Goal: Find specific page/section: Find specific page/section

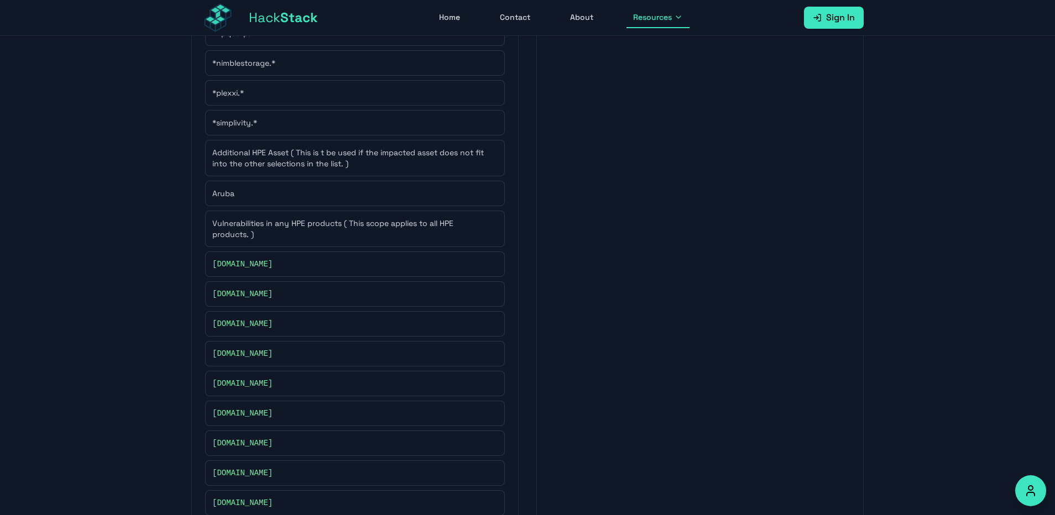
scroll to position [244, 0]
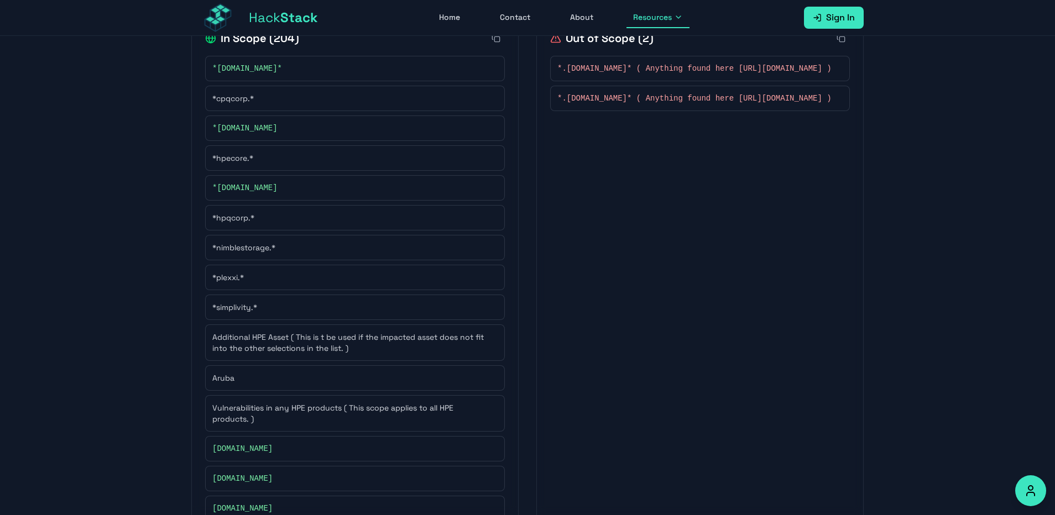
click at [235, 69] on span "*[DOMAIN_NAME]*" at bounding box center [247, 68] width 70 height 11
click at [228, 66] on span "*[DOMAIN_NAME]*" at bounding box center [247, 68] width 70 height 11
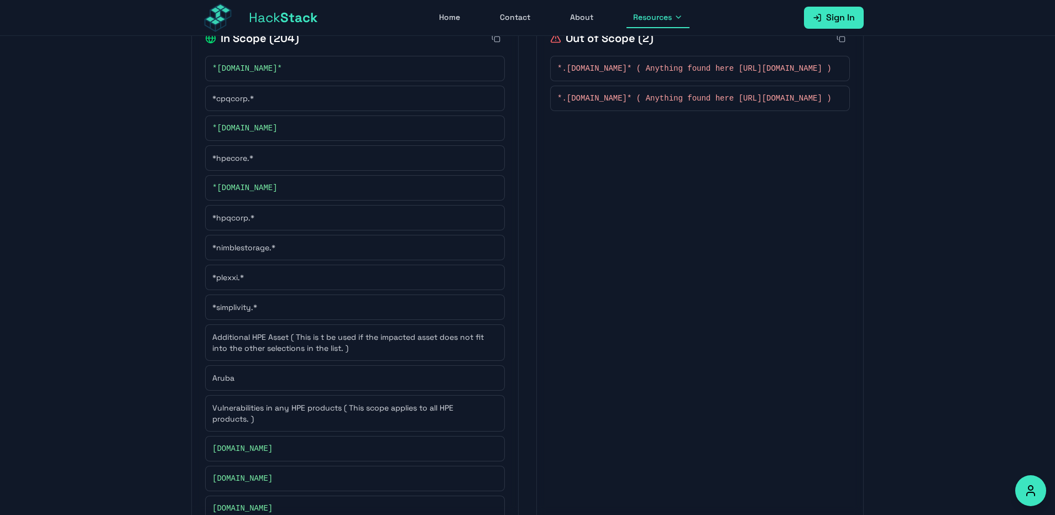
click at [228, 66] on span "*[DOMAIN_NAME]*" at bounding box center [247, 68] width 70 height 11
copy span "Cray"
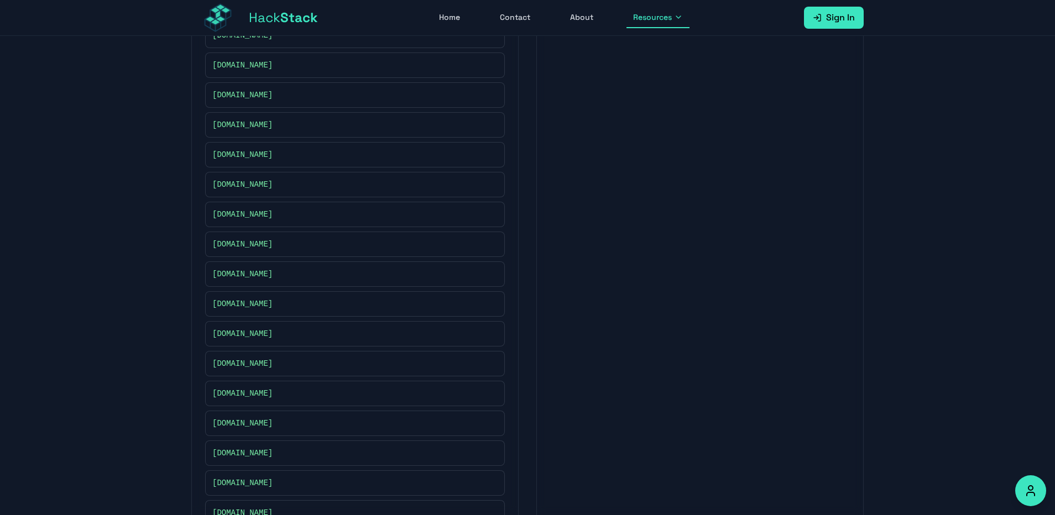
scroll to position [5927, 0]
